Goal: Transaction & Acquisition: Purchase product/service

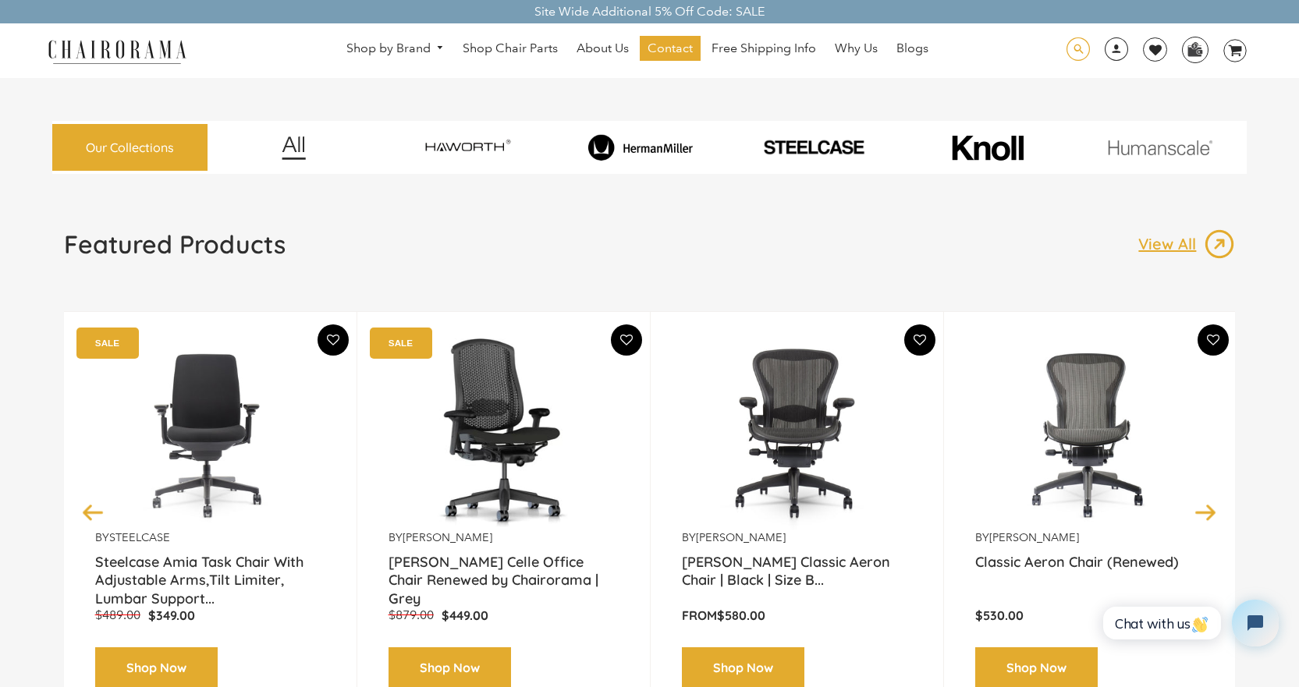
click at [1082, 51] on span at bounding box center [1077, 49] width 23 height 24
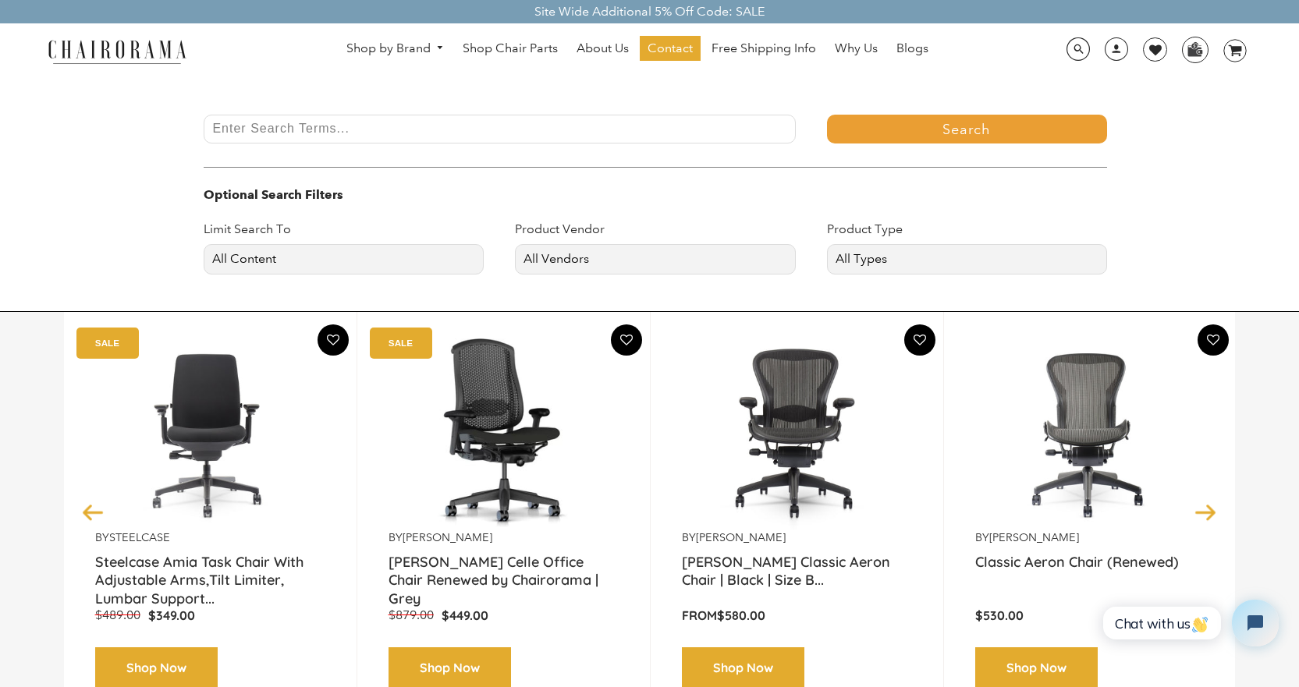
click at [519, 131] on input "Enter Search Terms..." at bounding box center [499, 129] width 591 height 29
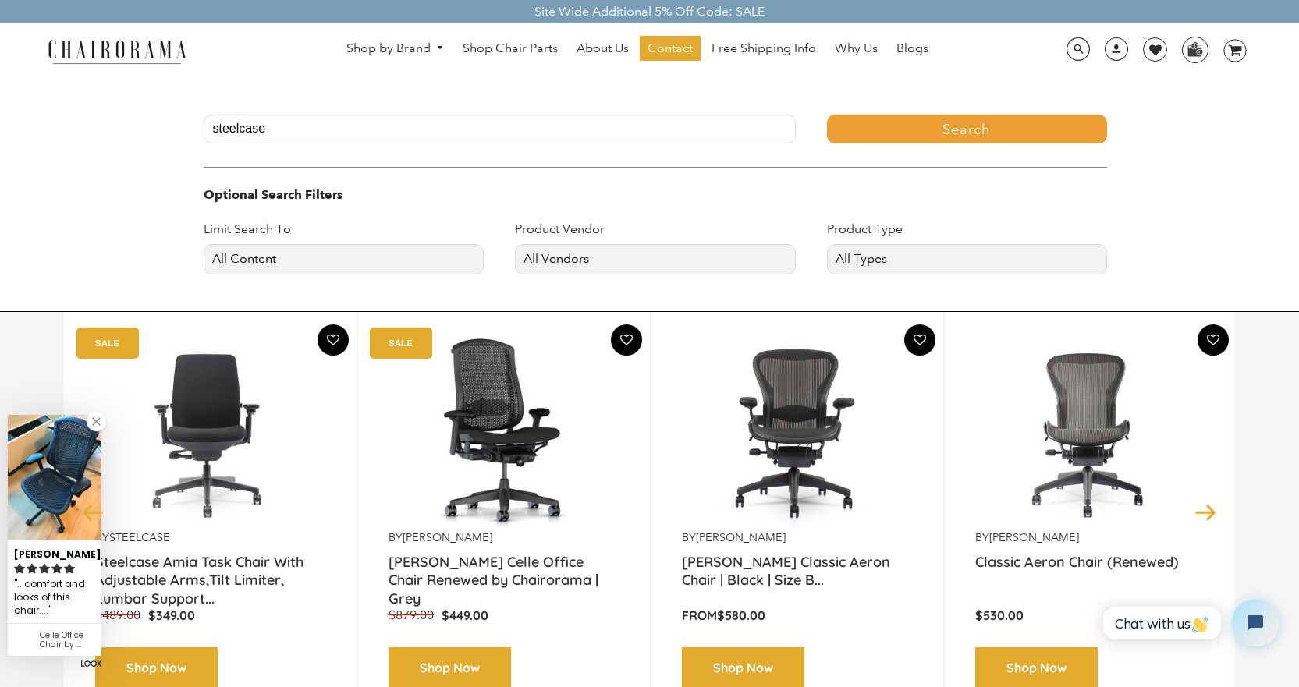
type input "steelcase"
click at [827, 115] on button "Search" at bounding box center [967, 129] width 280 height 29
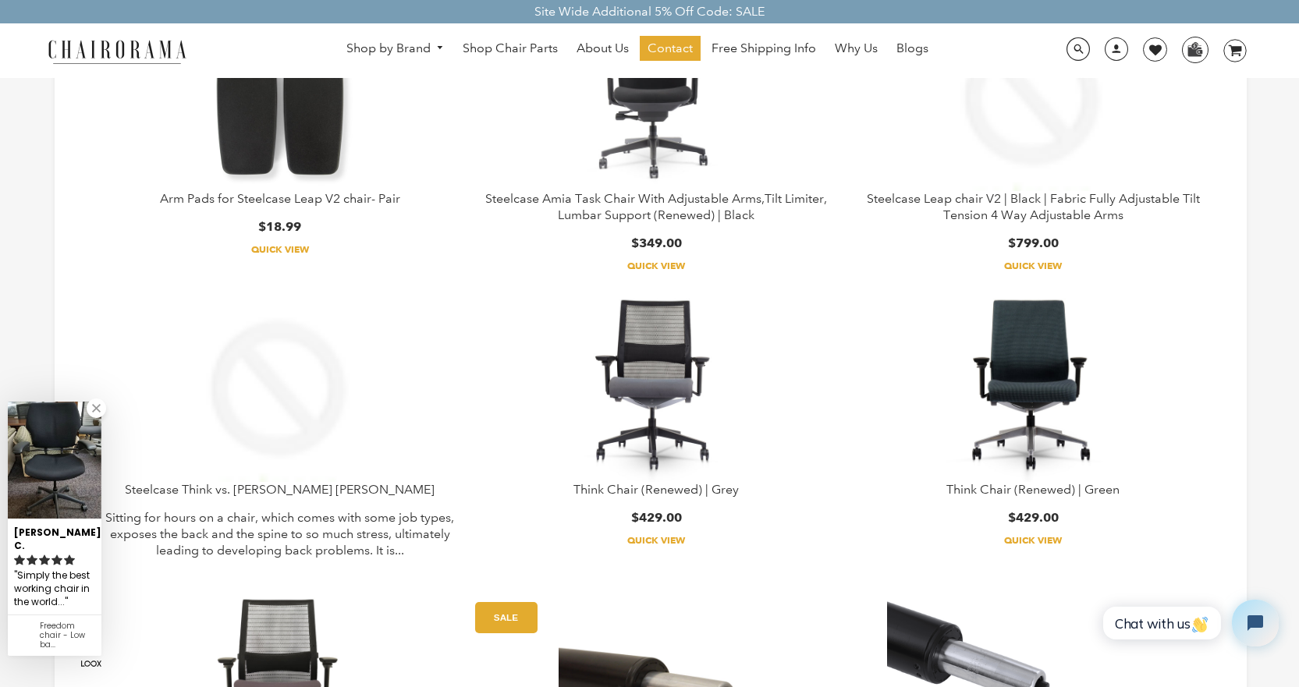
scroll to position [312, 0]
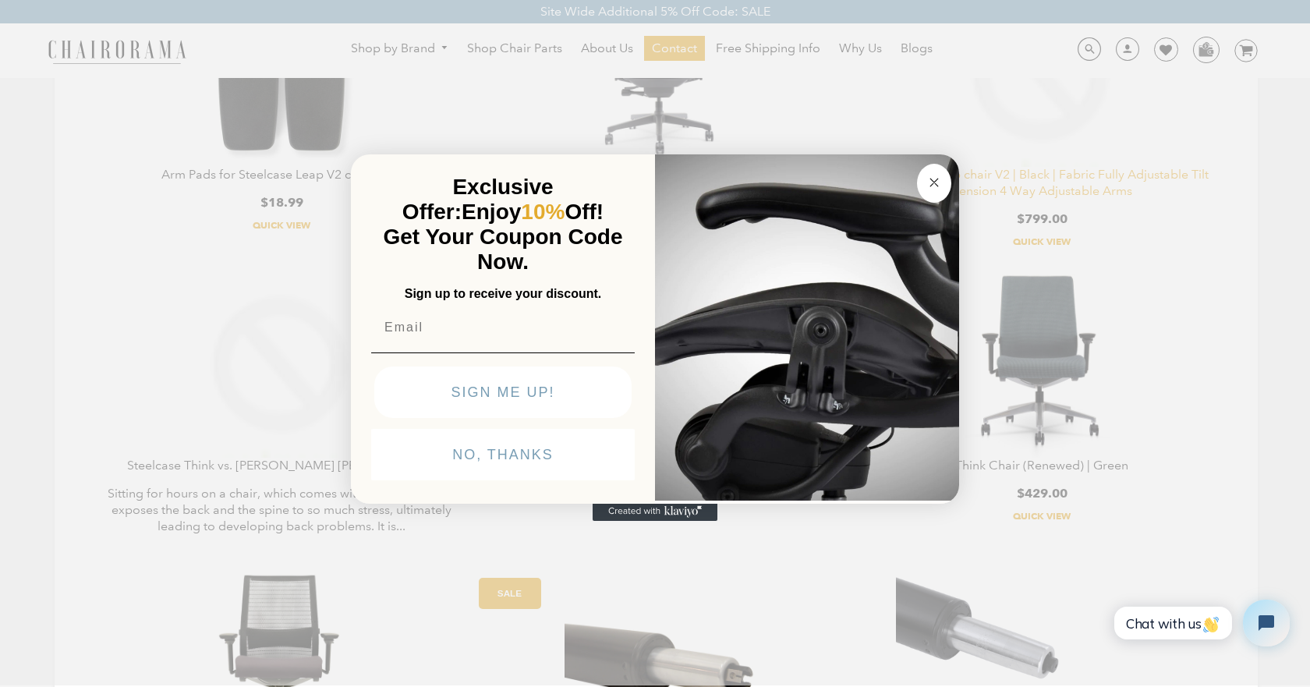
click at [1131, 178] on div "Close dialog Exclusive Offer: Enjoy 10% Off! Get Your Coupon Code Now. Sign up …" at bounding box center [655, 341] width 1310 height 687
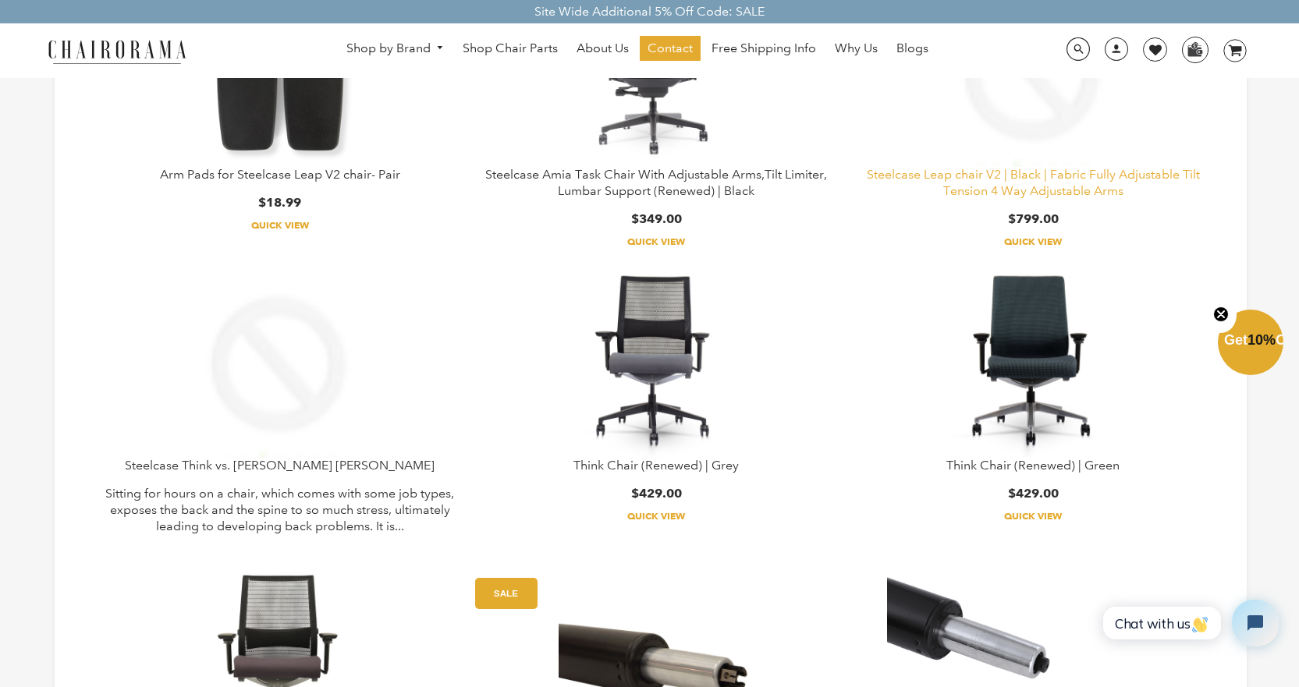
click at [1131, 176] on link "Steelcase Leap chair V2 | Black | Fabric Fully Adjustable Tilt Tension 4 Way Ad…" at bounding box center [1033, 182] width 333 height 31
